Goal: Transaction & Acquisition: Purchase product/service

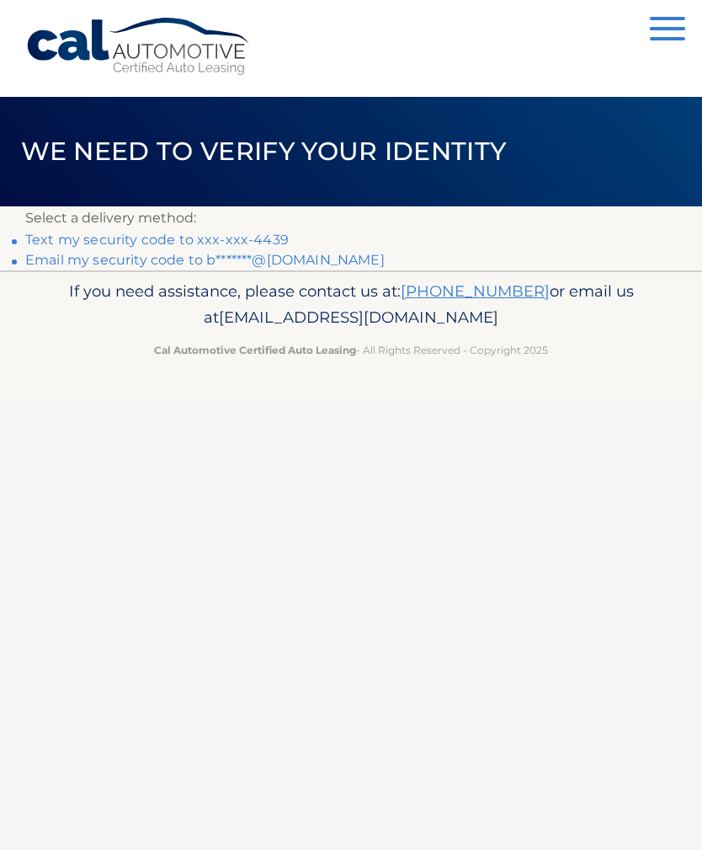
click at [148, 241] on link "Text my security code to xxx-xxx-4439" at bounding box center [157, 240] width 264 height 16
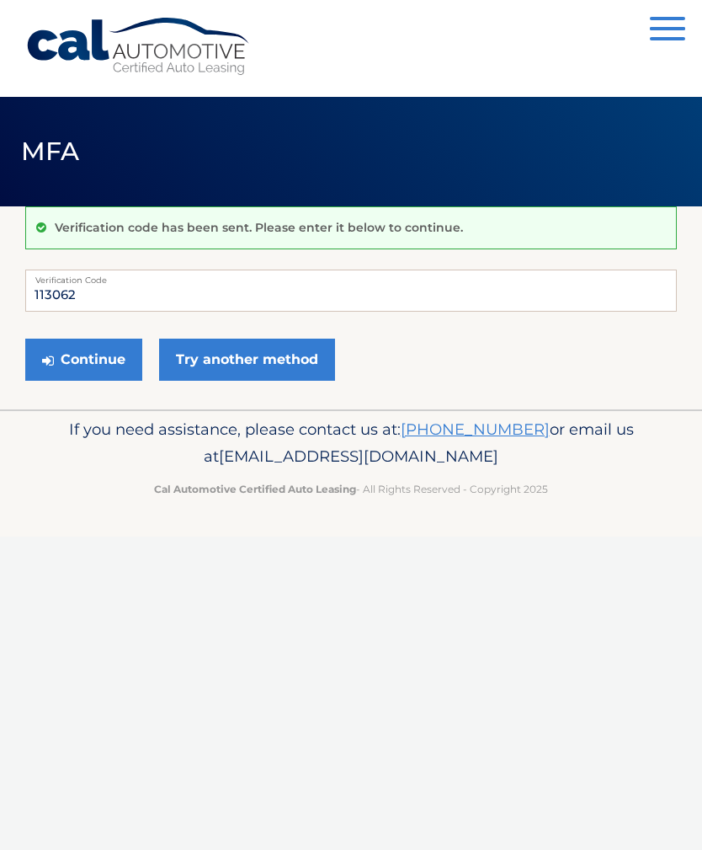
type input "113062"
click at [102, 357] on button "Continue" at bounding box center [83, 360] width 117 height 42
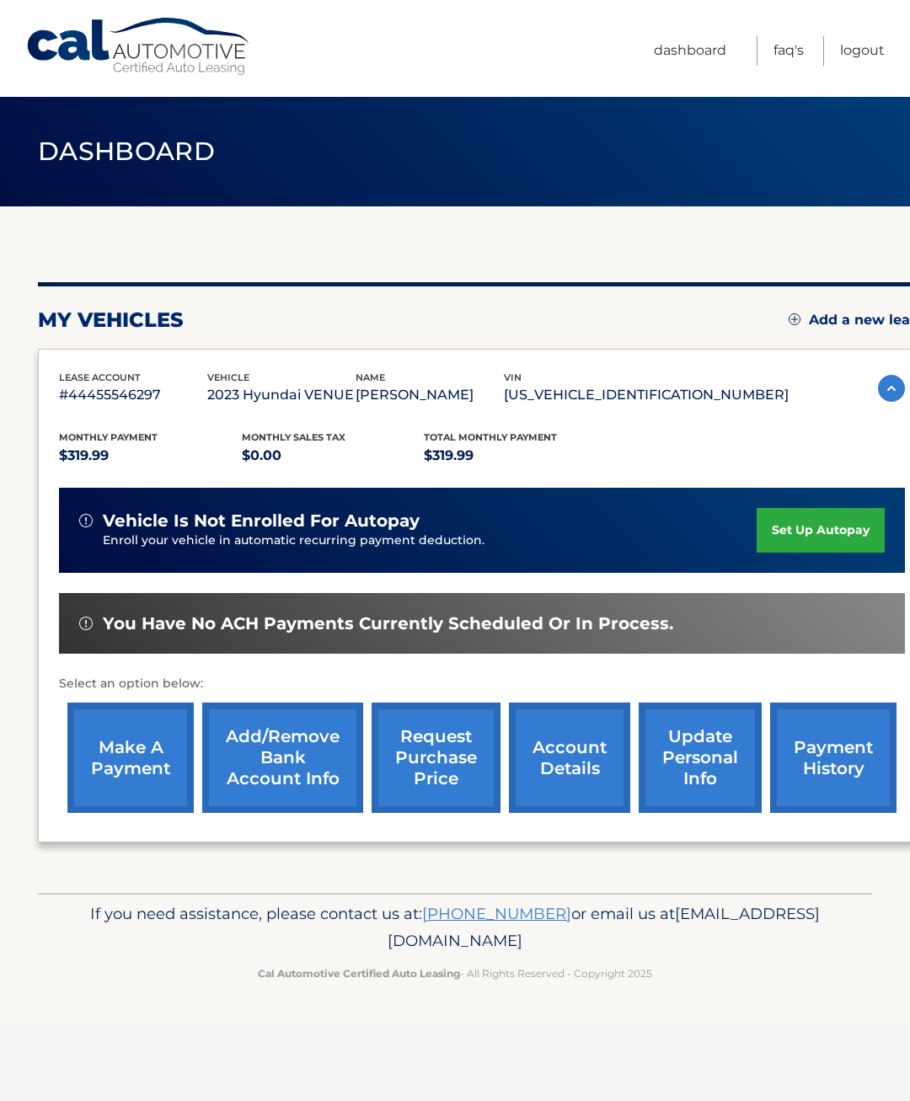
click at [129, 760] on link "make a payment" at bounding box center [130, 757] width 126 height 110
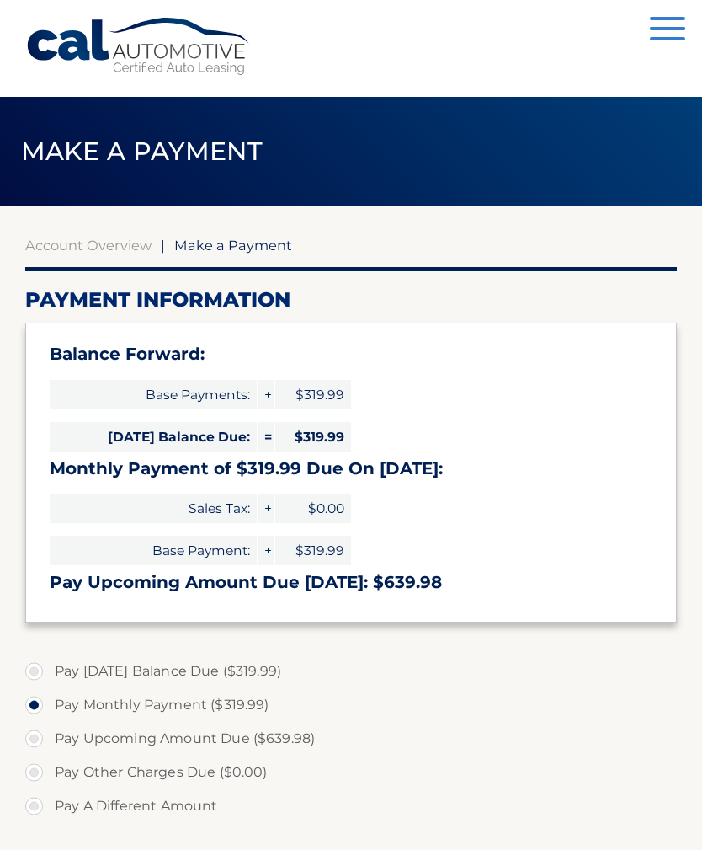
select select "MTdjMTc4NTctMDMzYS00NDJjLWI2NjUtMTRkZmM4YzhhMGVj"
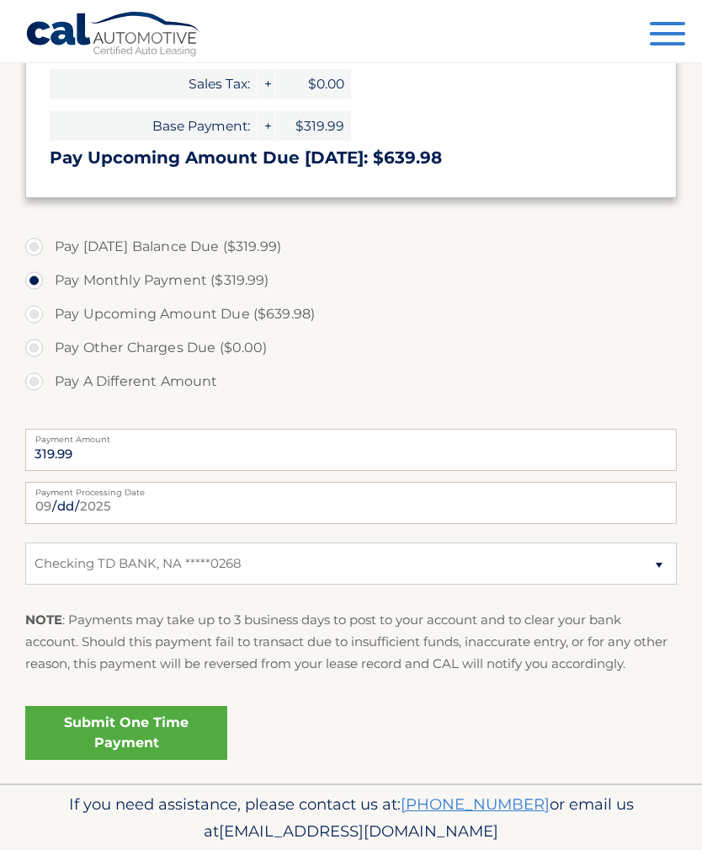
scroll to position [428, 0]
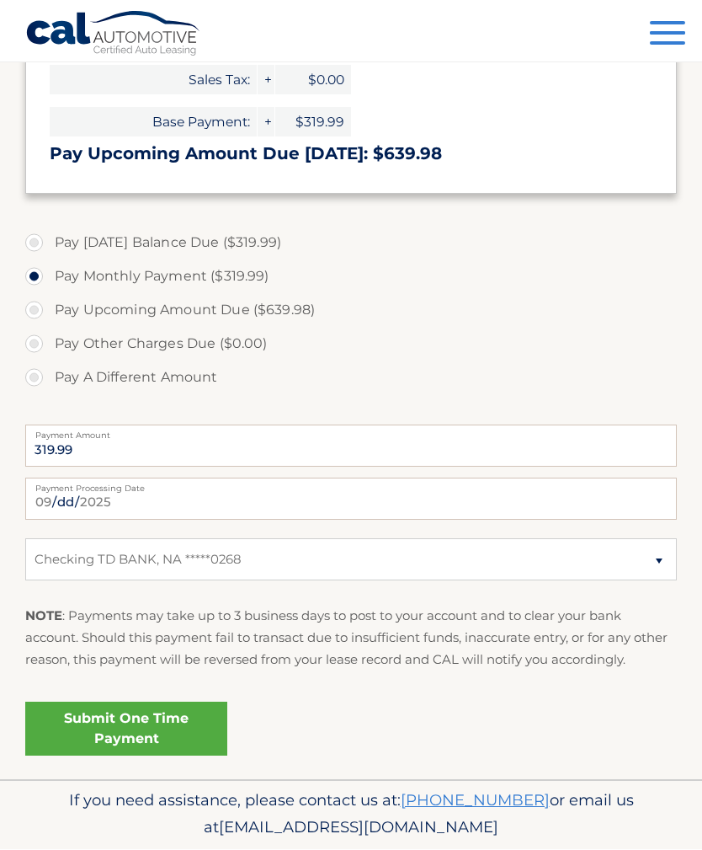
click at [135, 724] on link "Submit One Time Payment" at bounding box center [126, 729] width 202 height 54
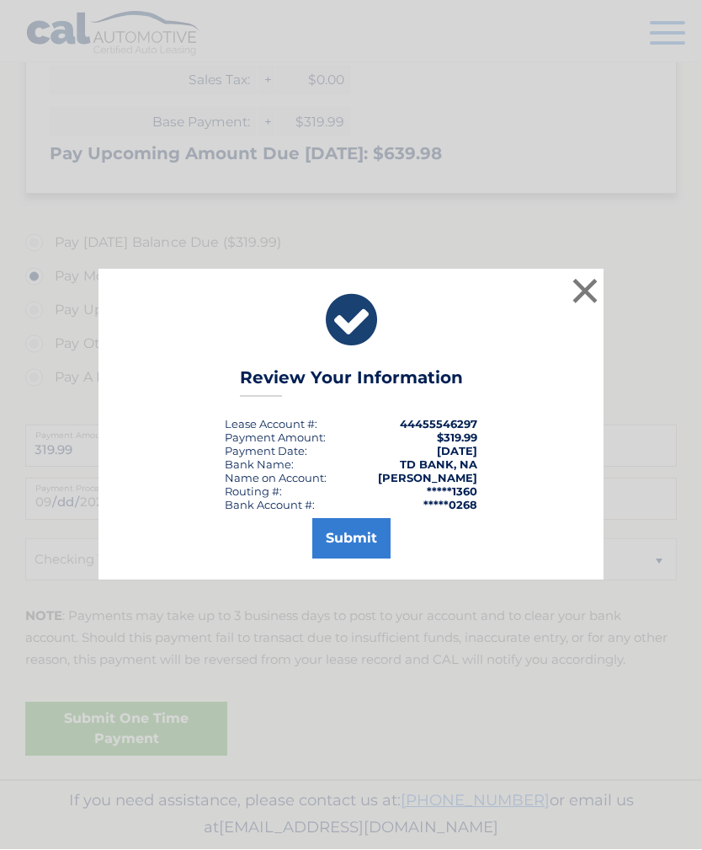
click at [366, 559] on button "Submit" at bounding box center [351, 539] width 78 height 40
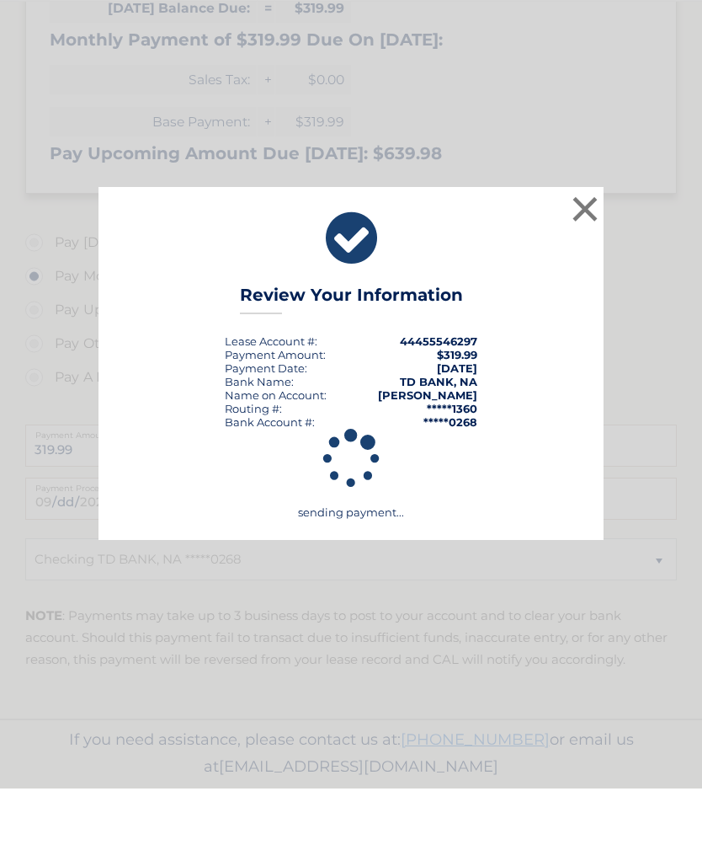
click at [28, 532] on div "× Review Your Information Lease Account #: 44455546297 Payment Amount: $319.99 …" at bounding box center [351, 425] width 692 height 354
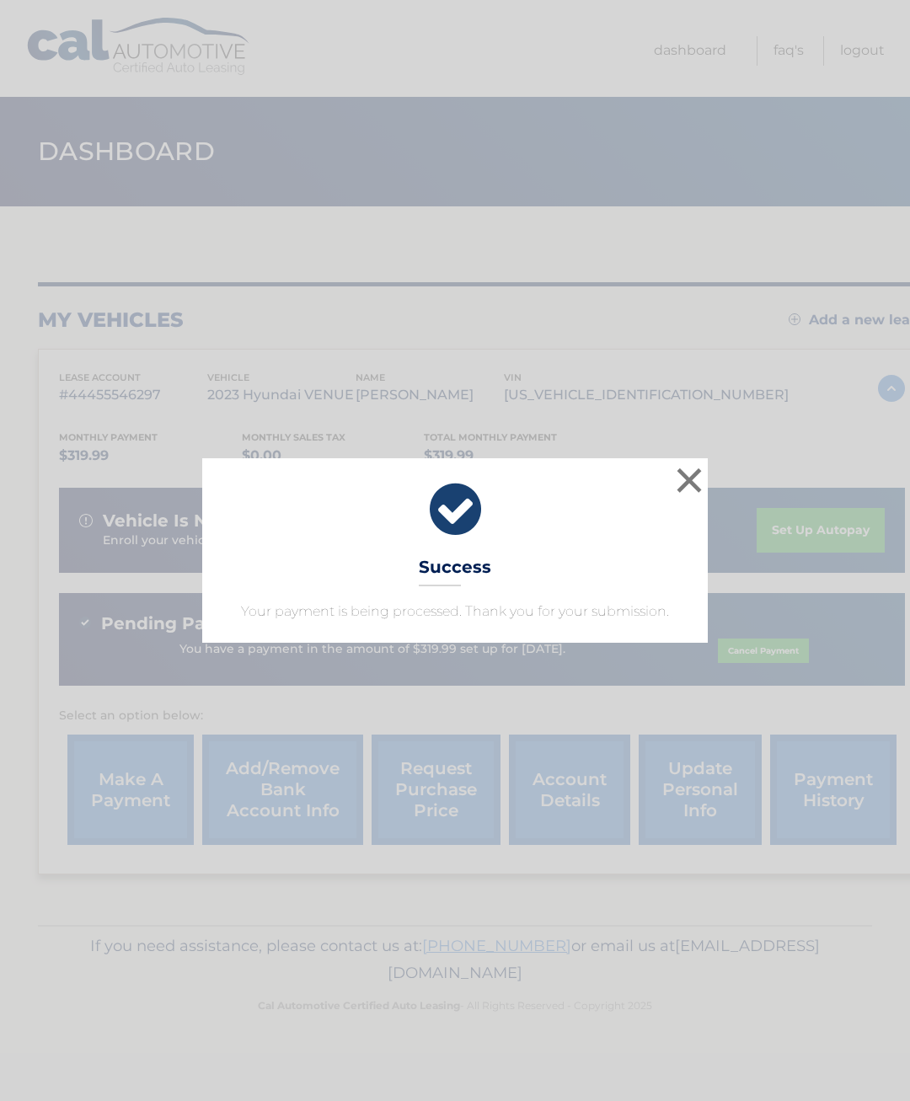
click at [900, 1008] on div "× Success Your payment is being processed. Thank you for your submission. Loadi…" at bounding box center [455, 550] width 910 height 1101
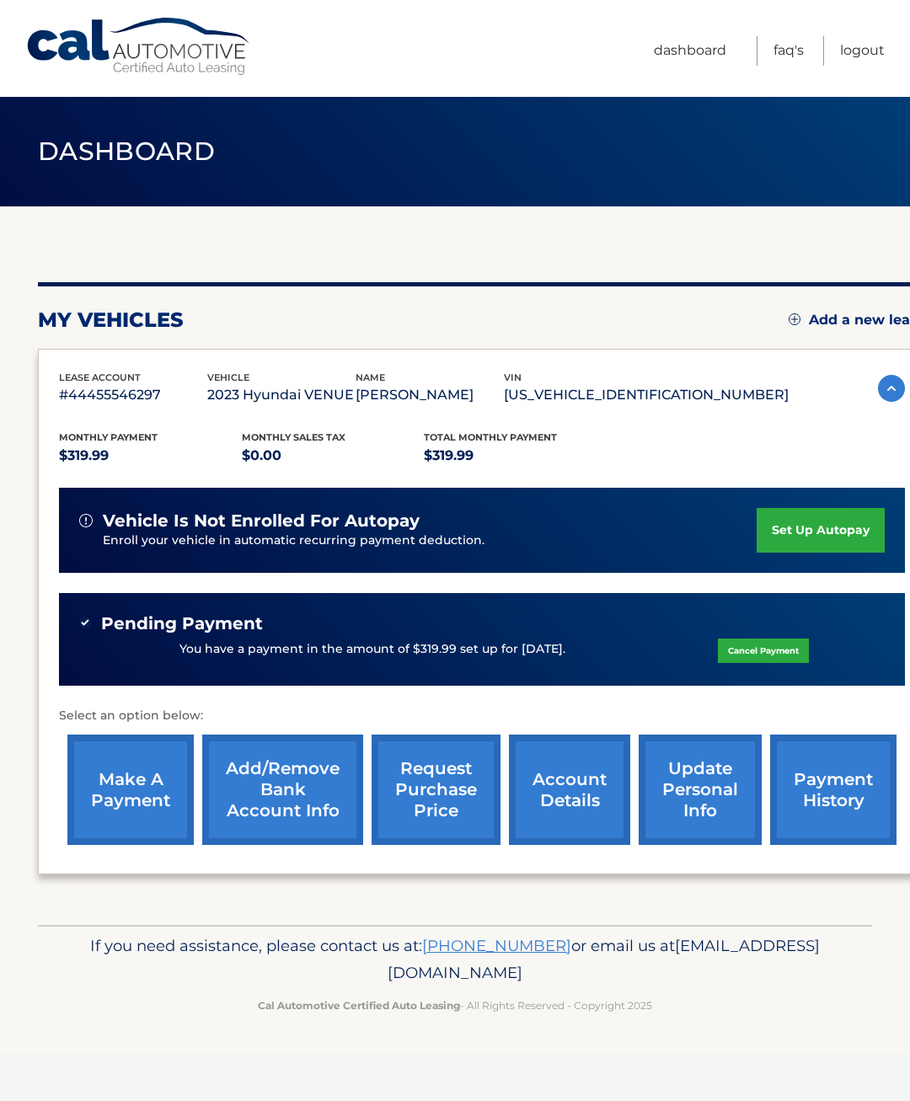
click at [68, 1088] on div "Cal Automotive Menu Dashboard FAQ's Logout vin" at bounding box center [455, 550] width 910 height 1101
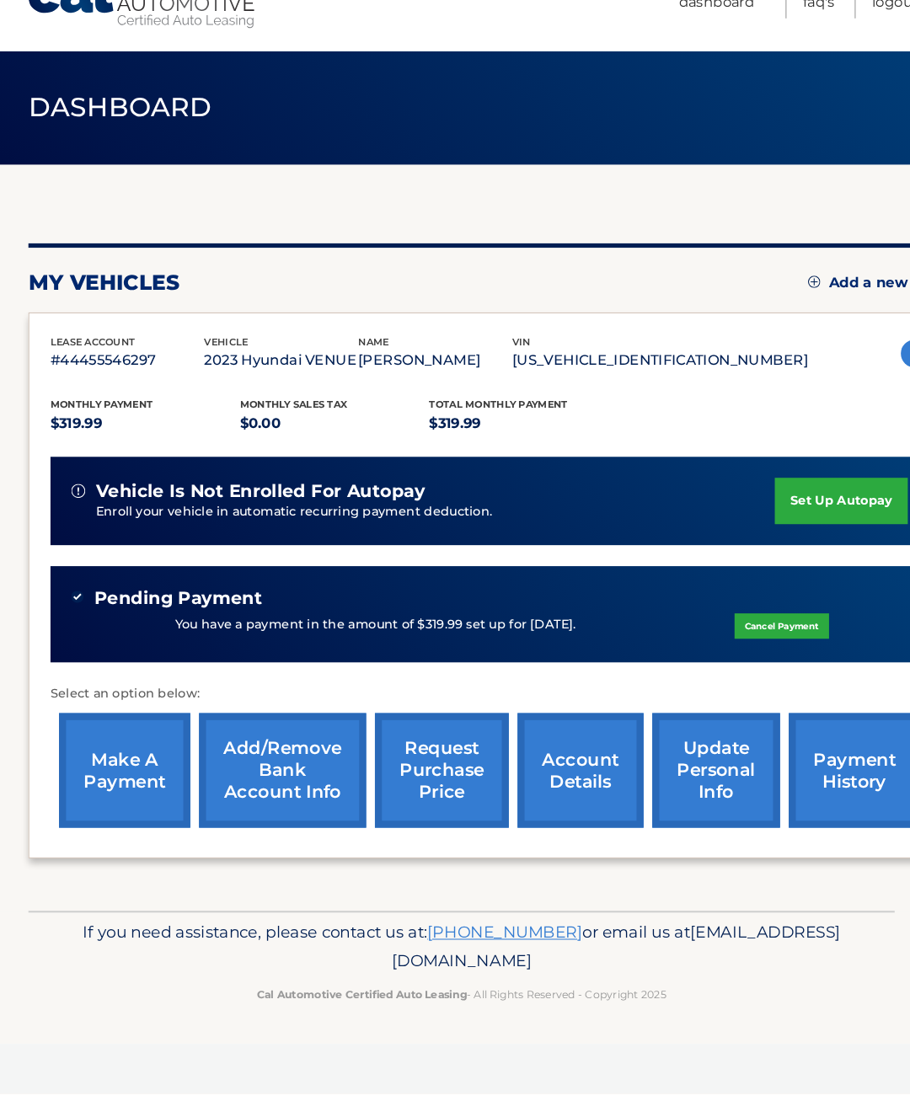
scroll to position [0, 10]
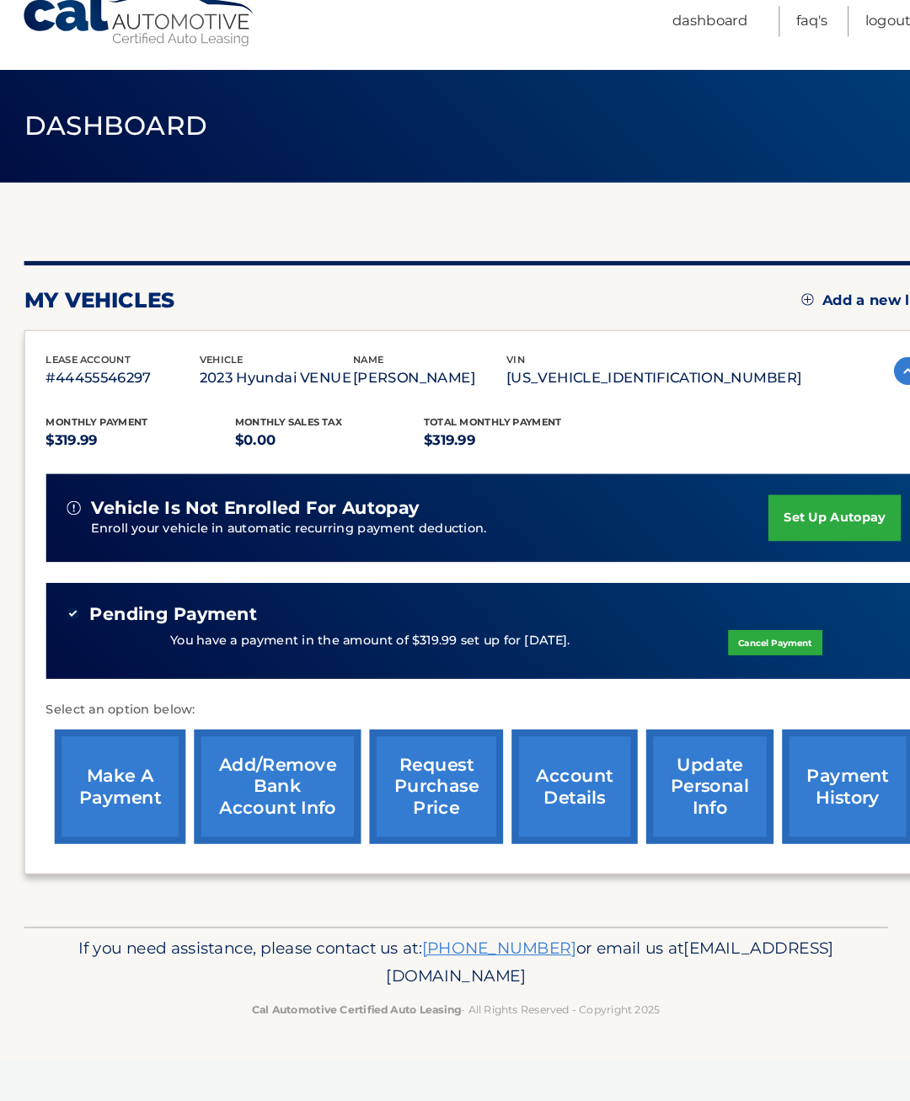
click at [806, 1012] on footer "If you need assistance, please contact us at: [PHONE_NUMBER] or email us at [EM…" at bounding box center [445, 989] width 910 height 128
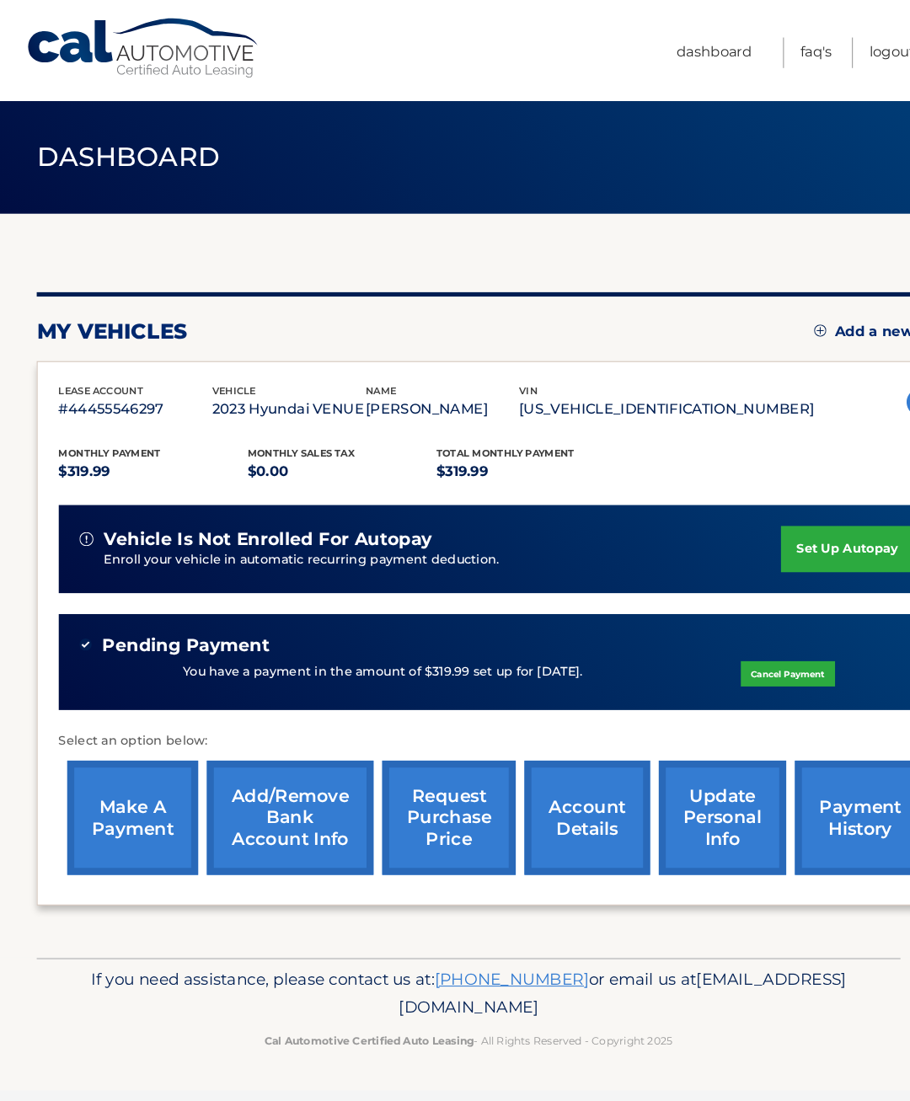
scroll to position [0, 13]
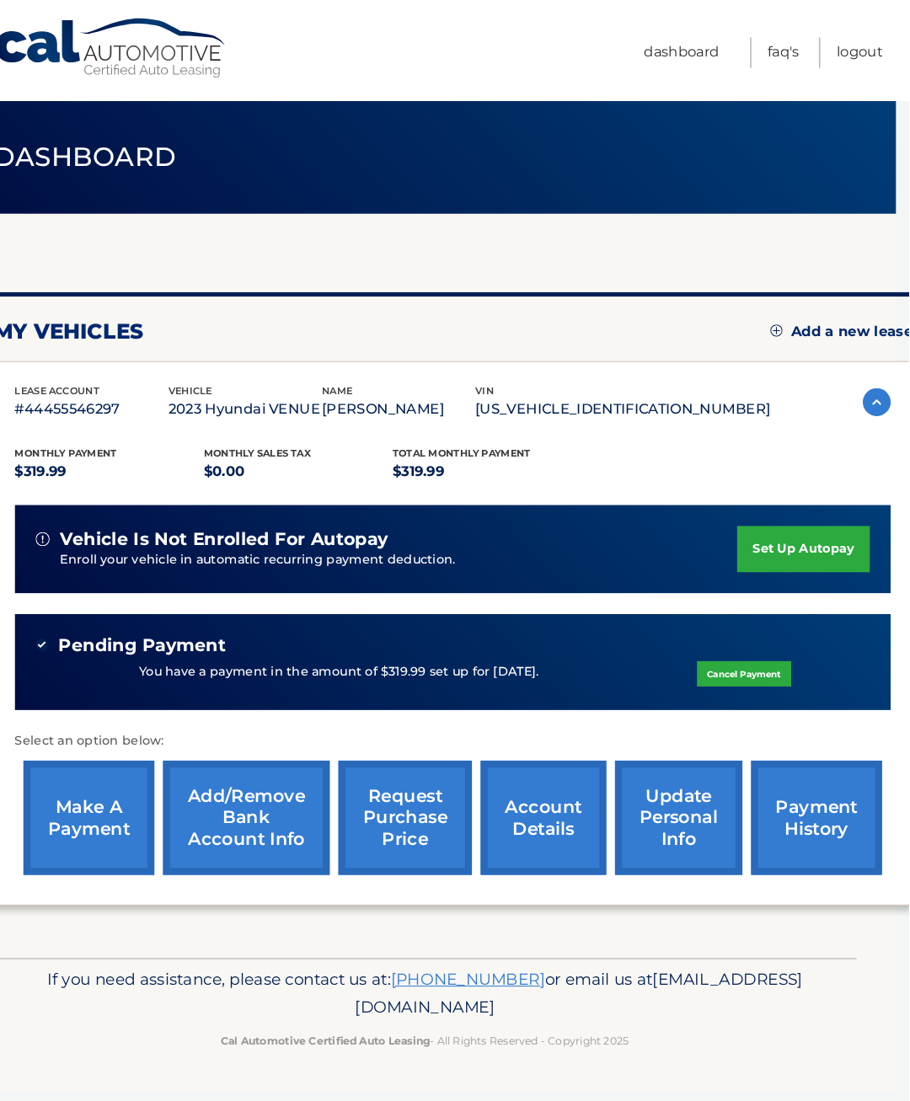
click at [865, 387] on img at bounding box center [878, 388] width 27 height 27
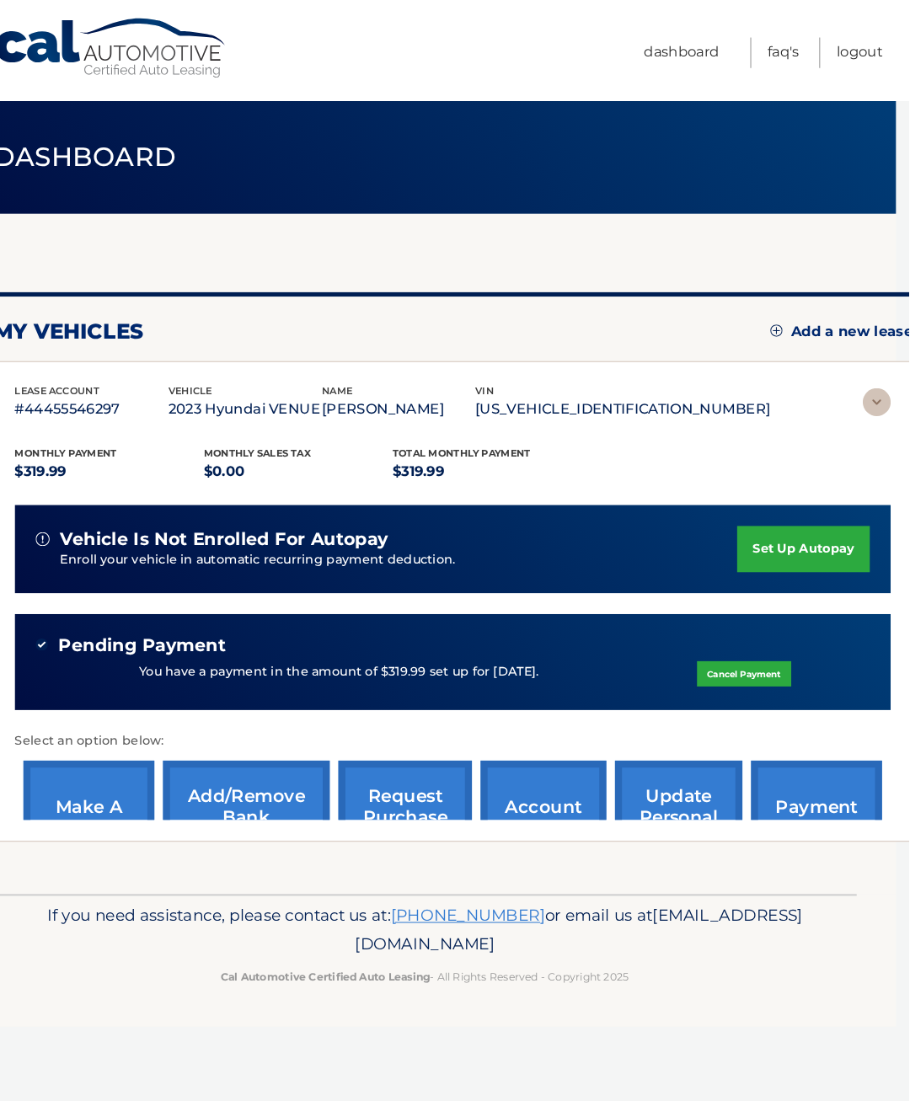
scroll to position [0, 13]
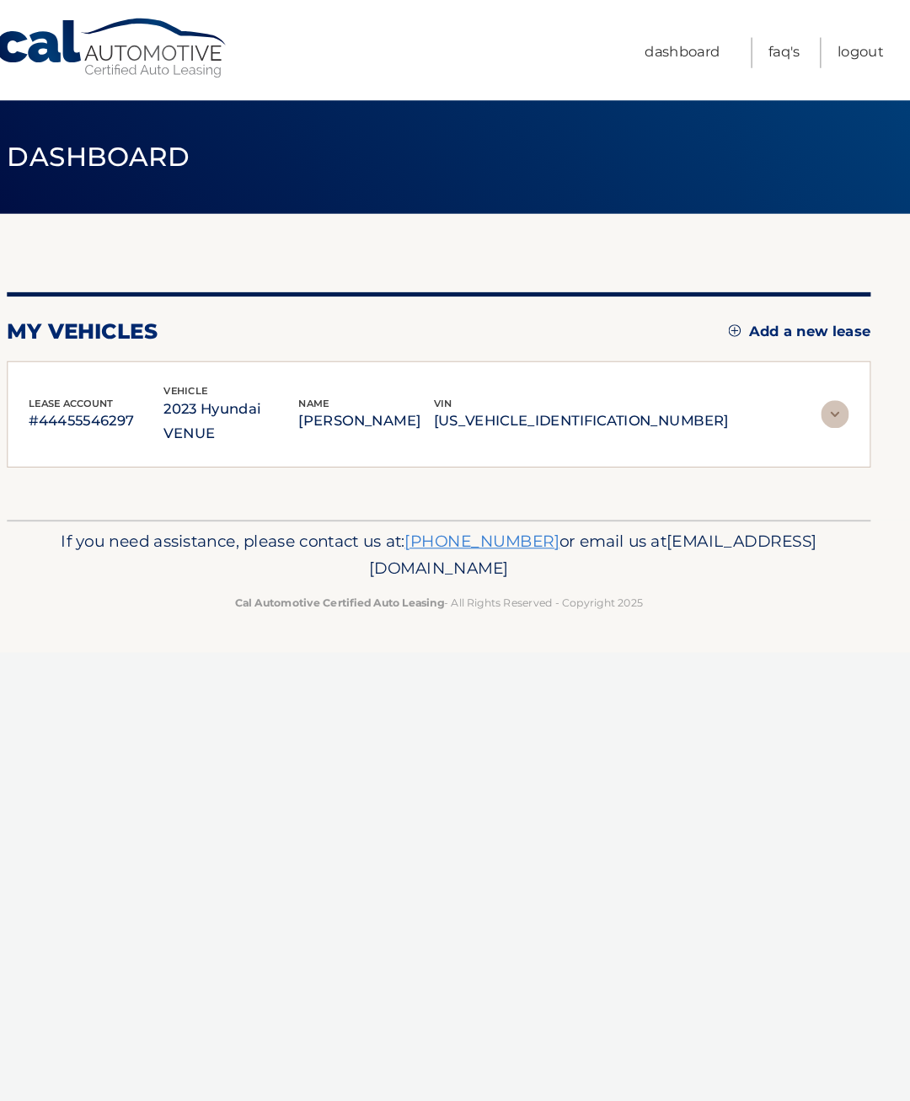
click at [450, 403] on p "[PERSON_NAME]" at bounding box center [384, 407] width 131 height 24
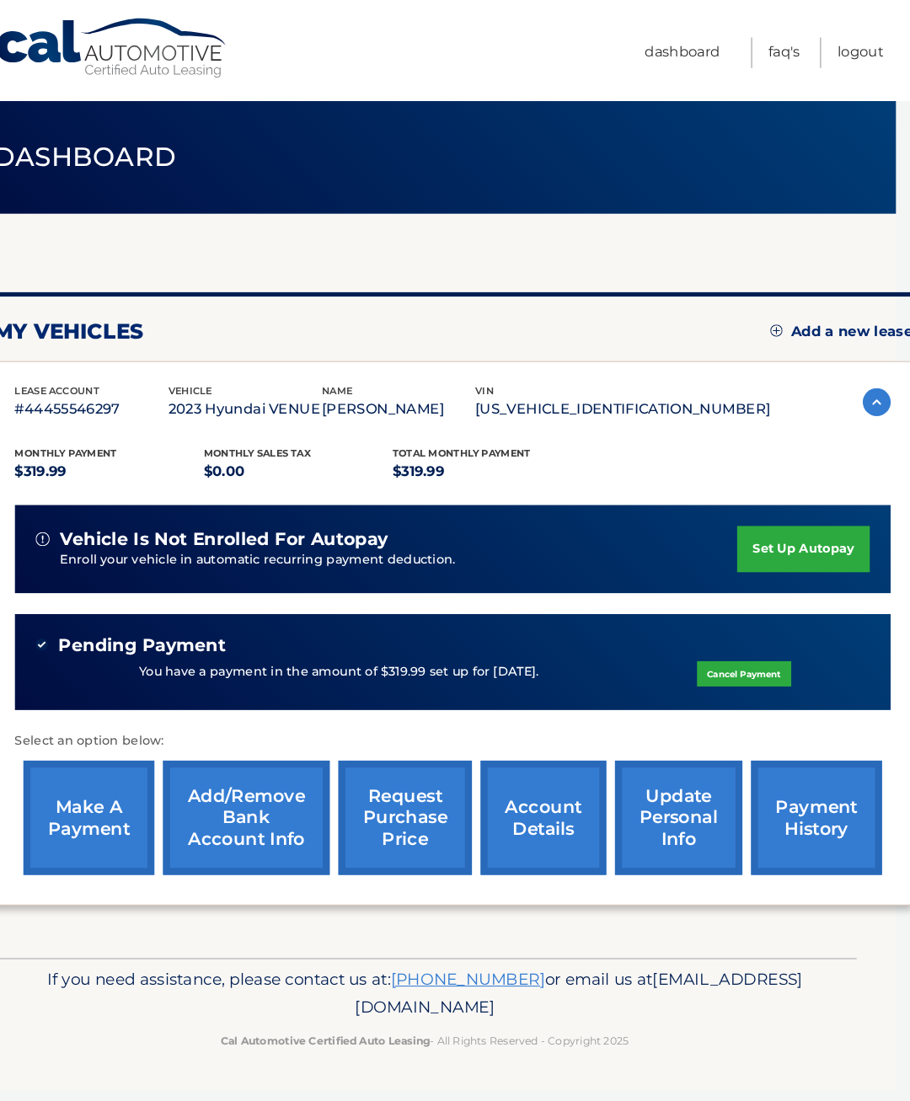
scroll to position [0, 13]
click at [840, 51] on link "Logout" at bounding box center [862, 50] width 45 height 29
